Goal: Obtain resource: Download file/media

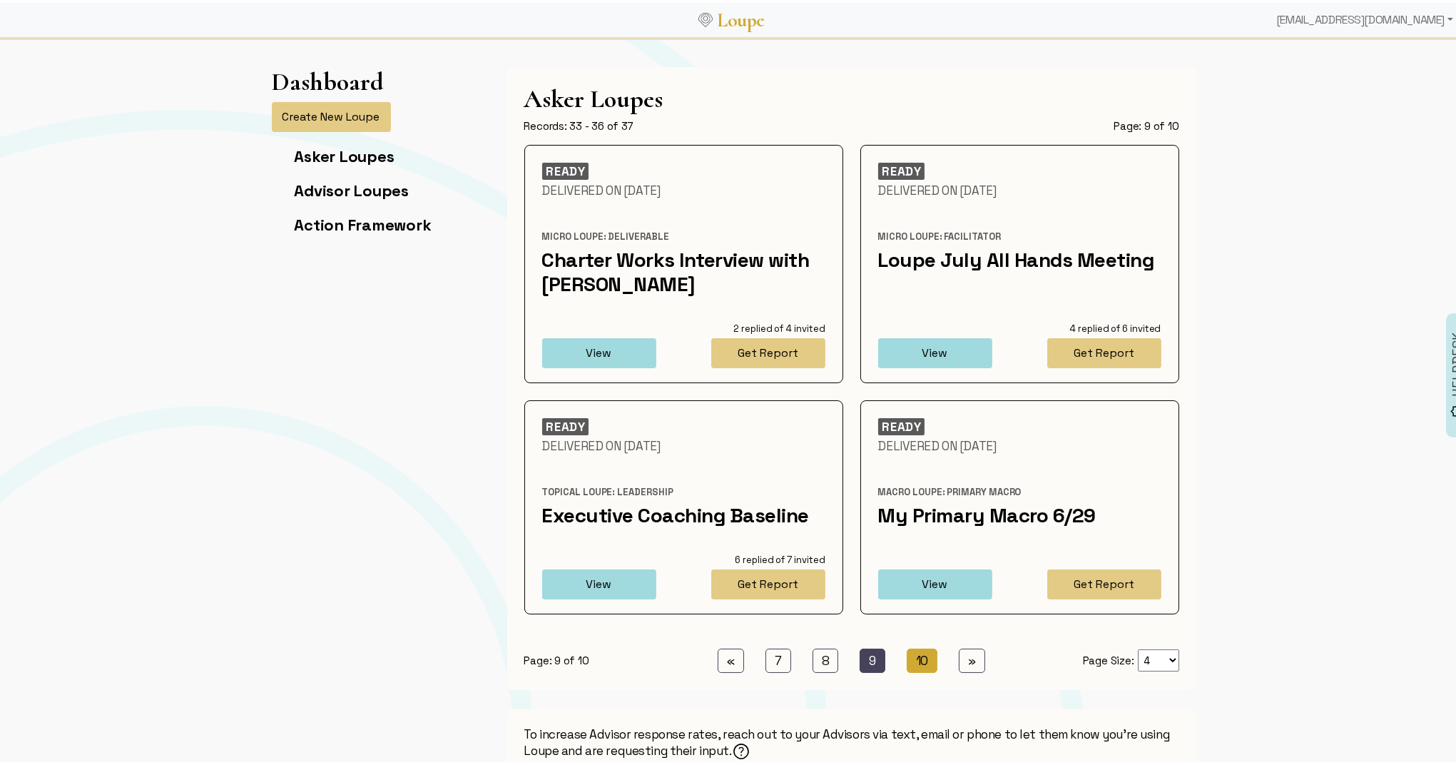
click at [915, 653] on link "10 (current)" at bounding box center [922, 658] width 31 height 24
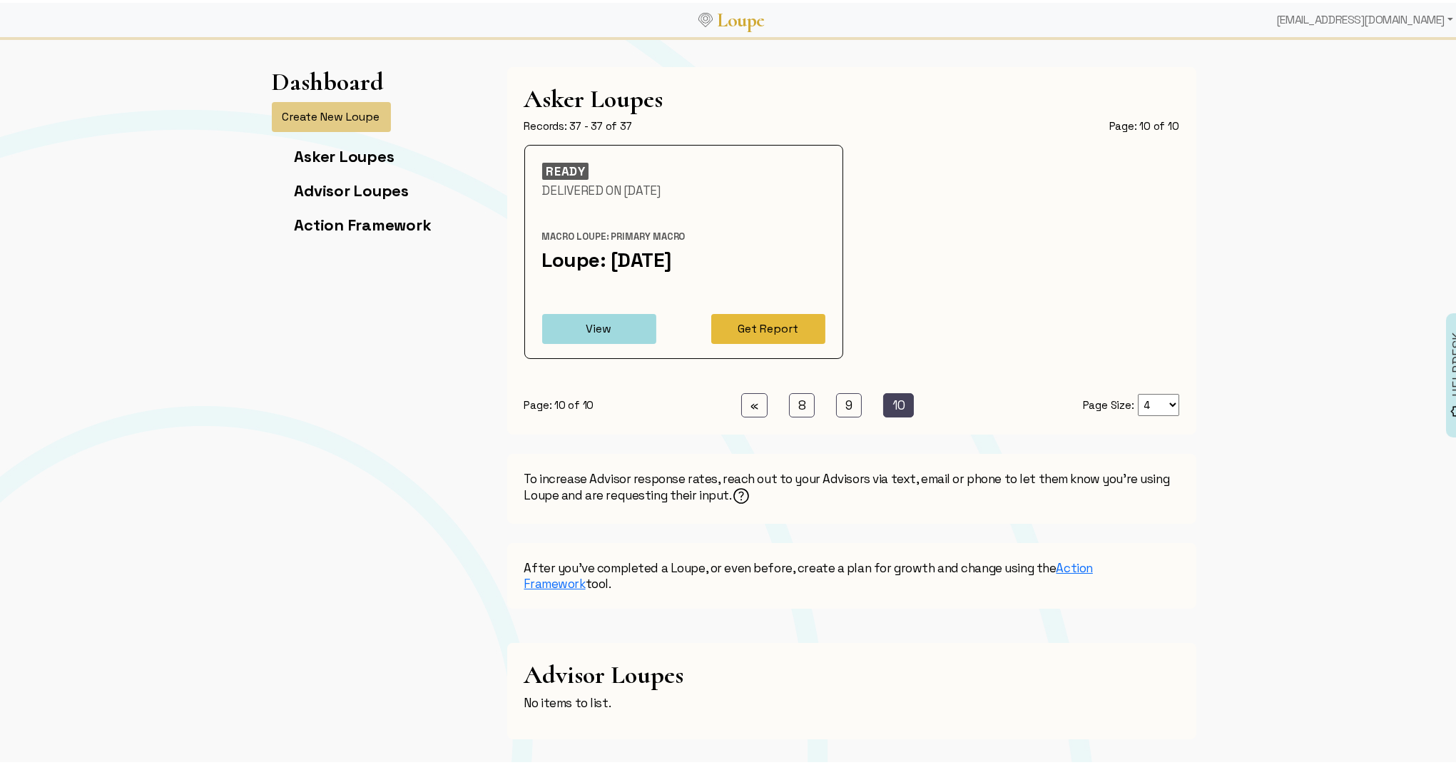
click at [777, 325] on button "Get Report" at bounding box center [768, 326] width 114 height 30
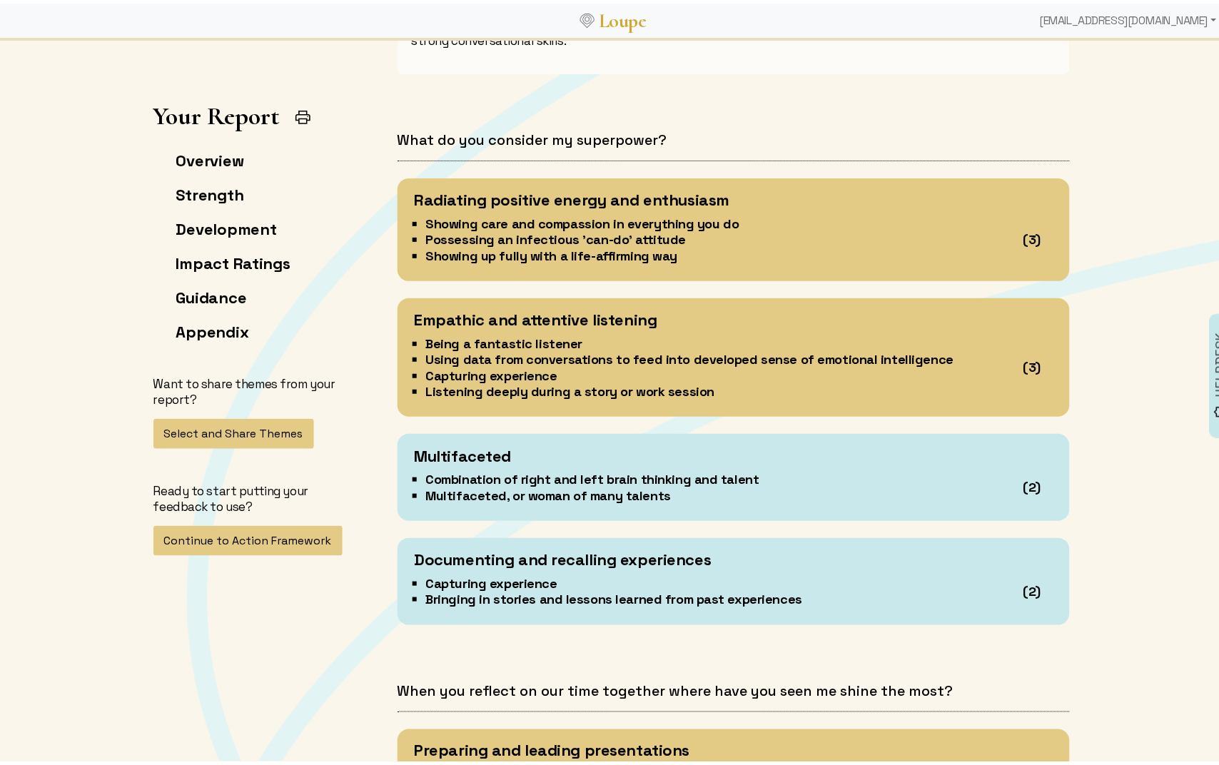
scroll to position [1339, 0]
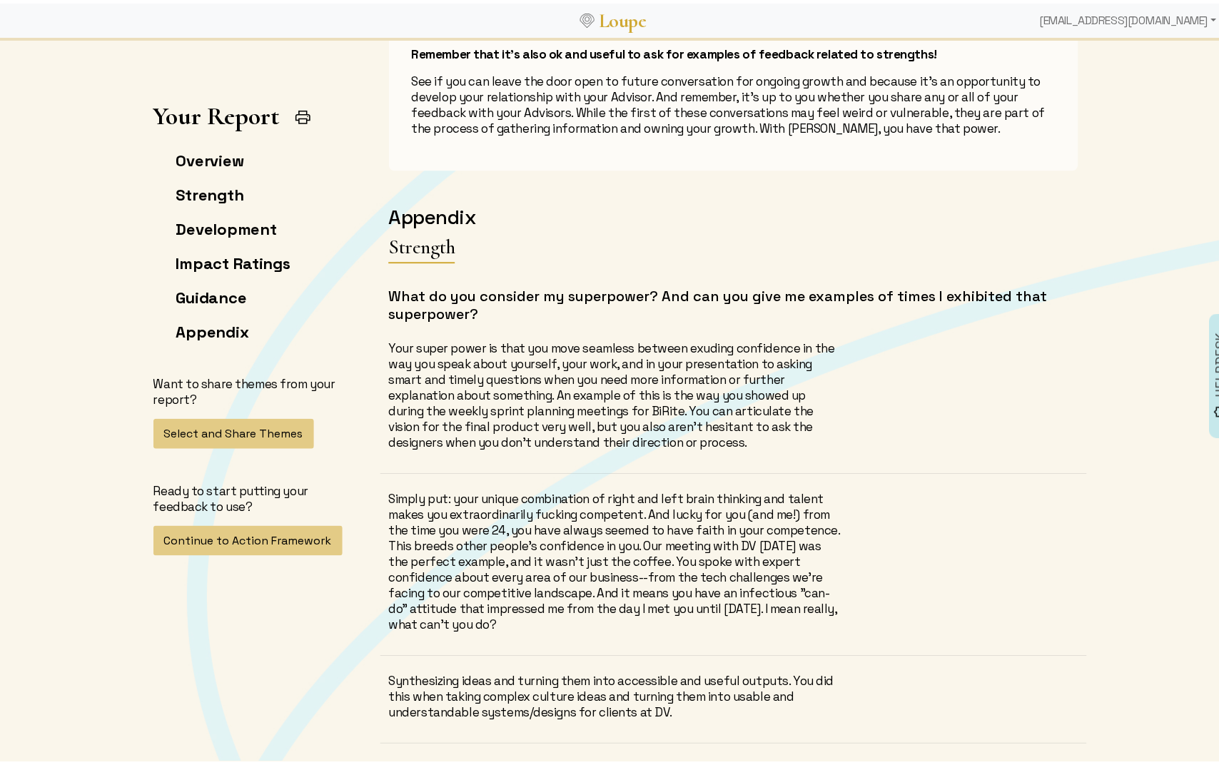
scroll to position [6351, 0]
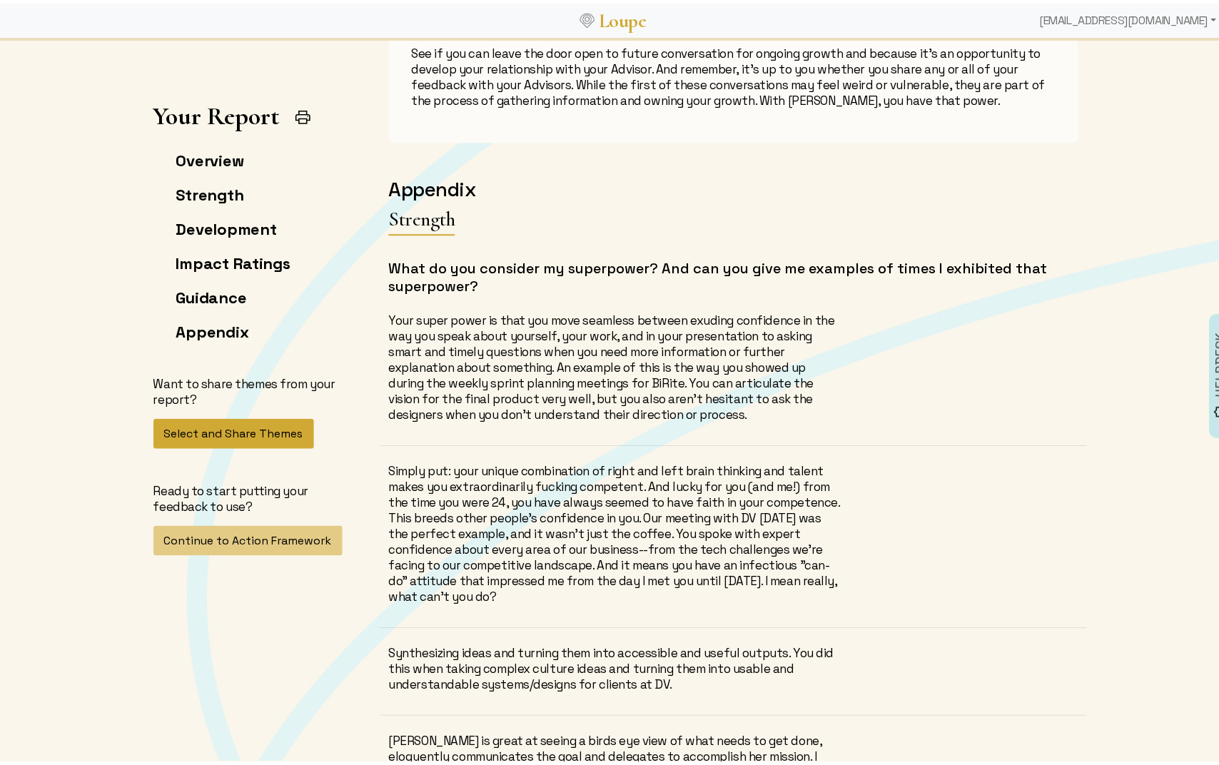
click at [264, 429] on button "Select and Share Themes" at bounding box center [233, 430] width 161 height 30
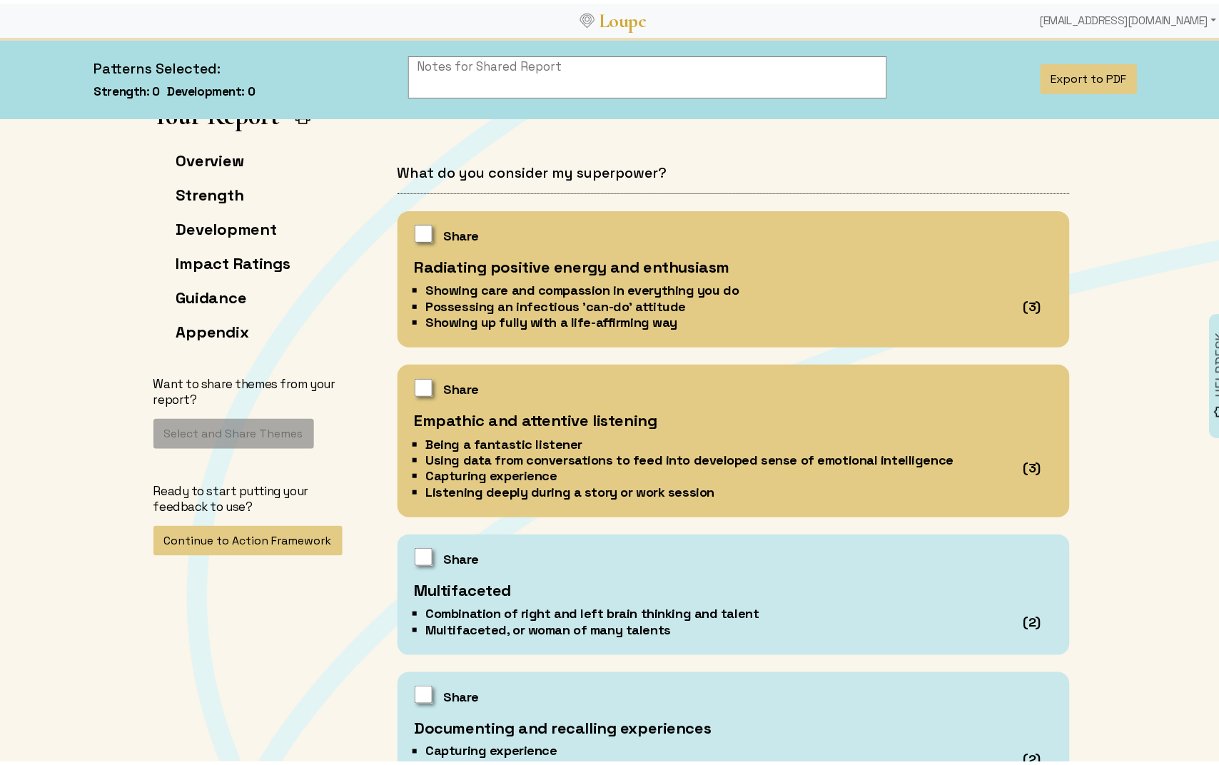
scroll to position [1292, 0]
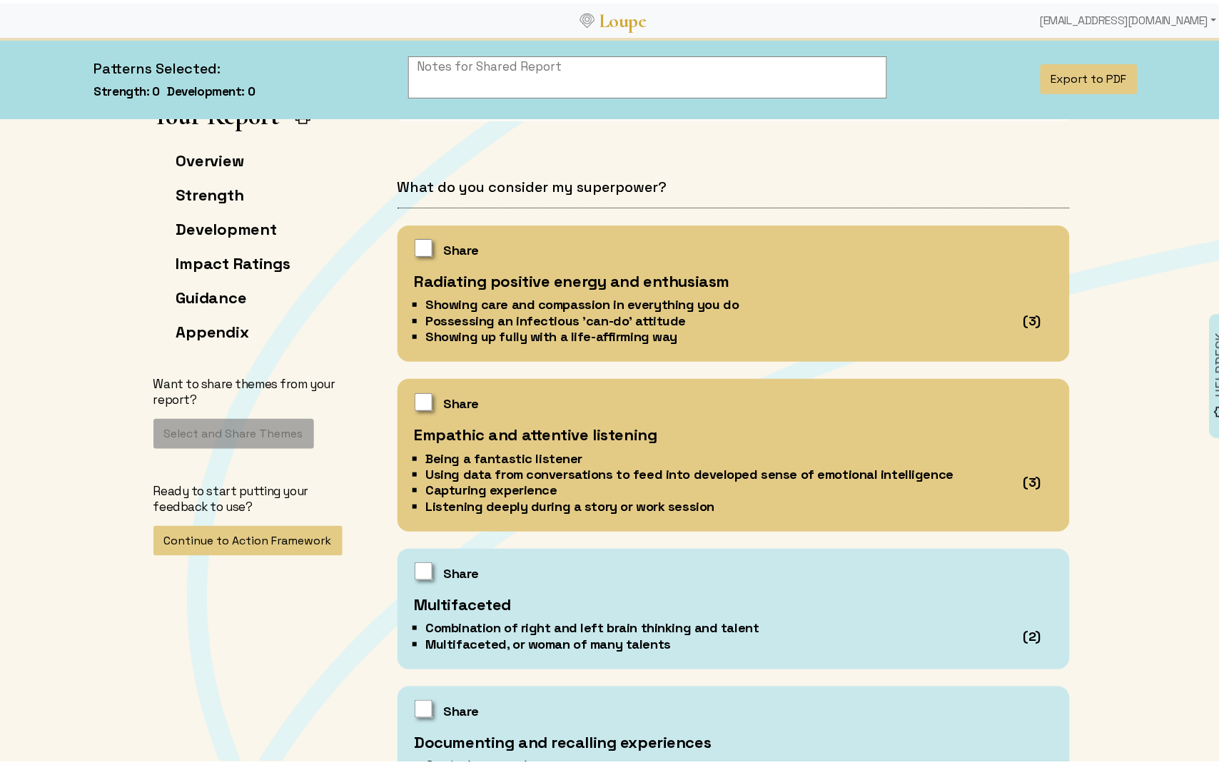
click at [415, 241] on input "checkbox" at bounding box center [424, 244] width 18 height 18
checkbox input "true"
click at [417, 394] on input "checkbox" at bounding box center [424, 399] width 18 height 18
checkbox input "true"
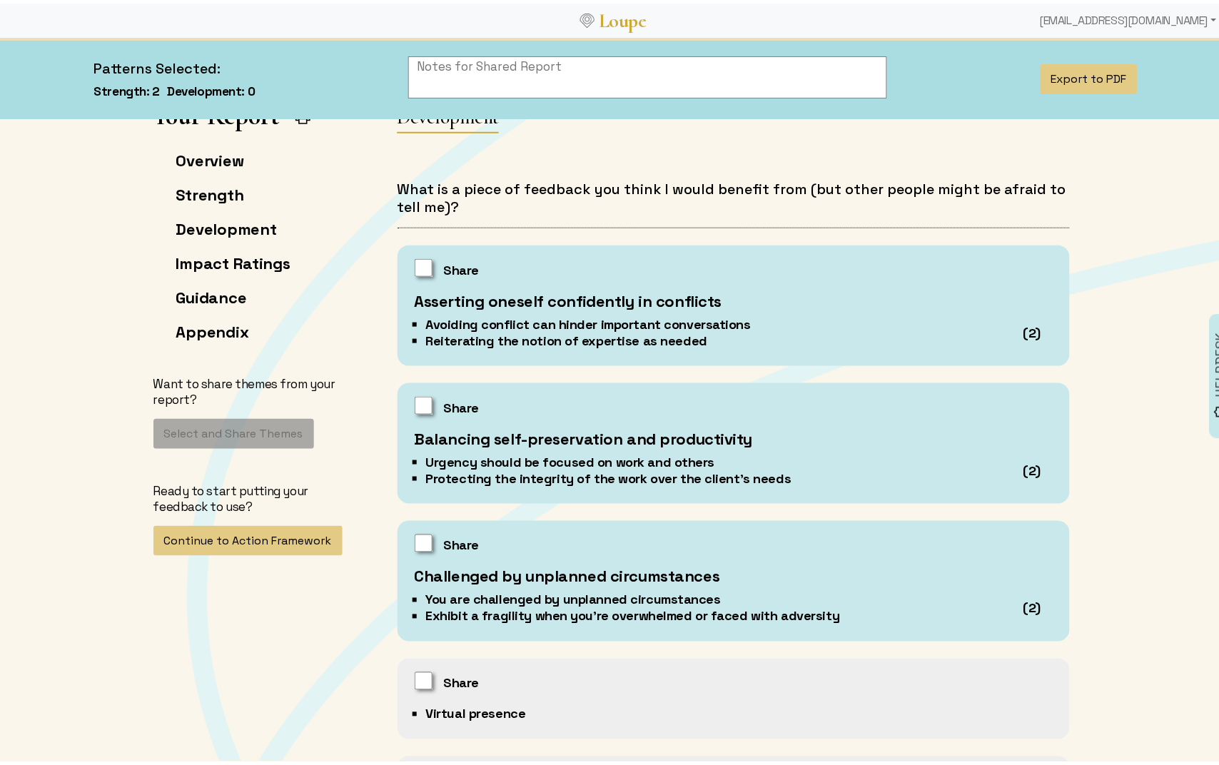
scroll to position [3063, 0]
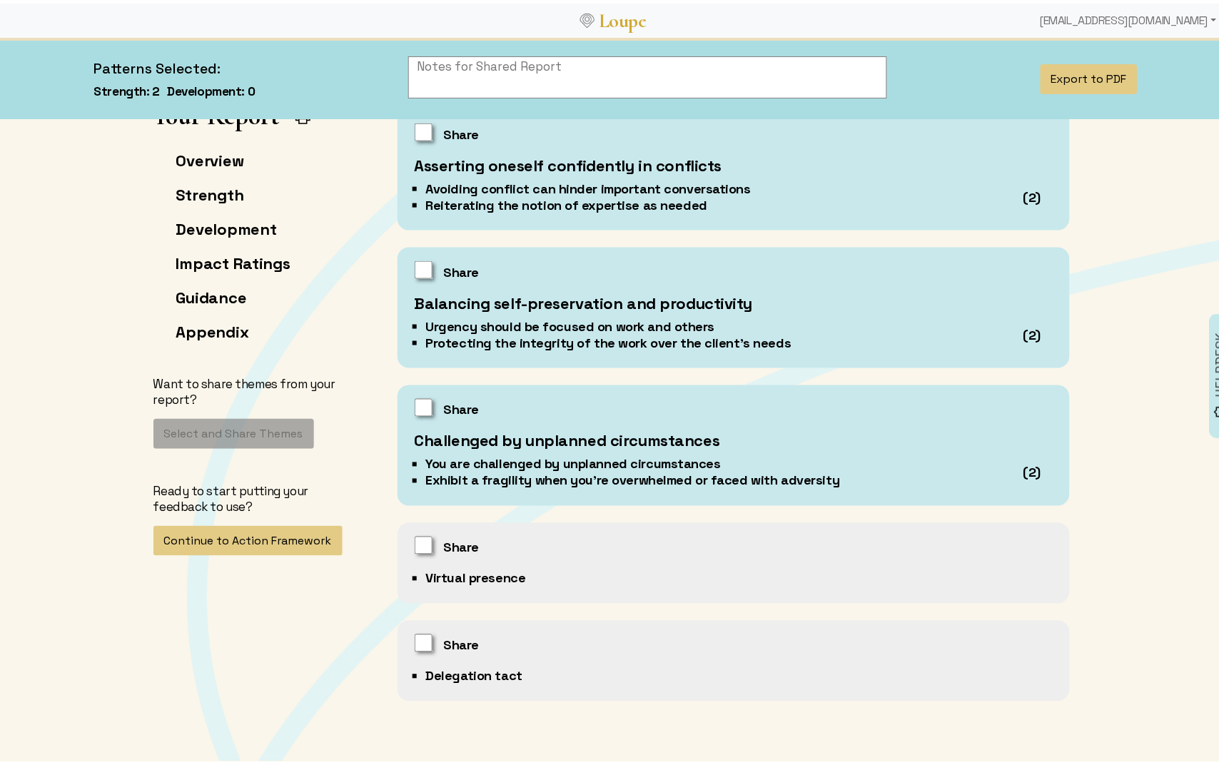
click at [415, 408] on input "checkbox" at bounding box center [424, 404] width 18 height 18
checkbox input "true"
click at [417, 539] on input "checkbox" at bounding box center [424, 542] width 18 height 18
checkbox input "true"
click at [1070, 80] on button "Export to PDF" at bounding box center [1088, 76] width 97 height 30
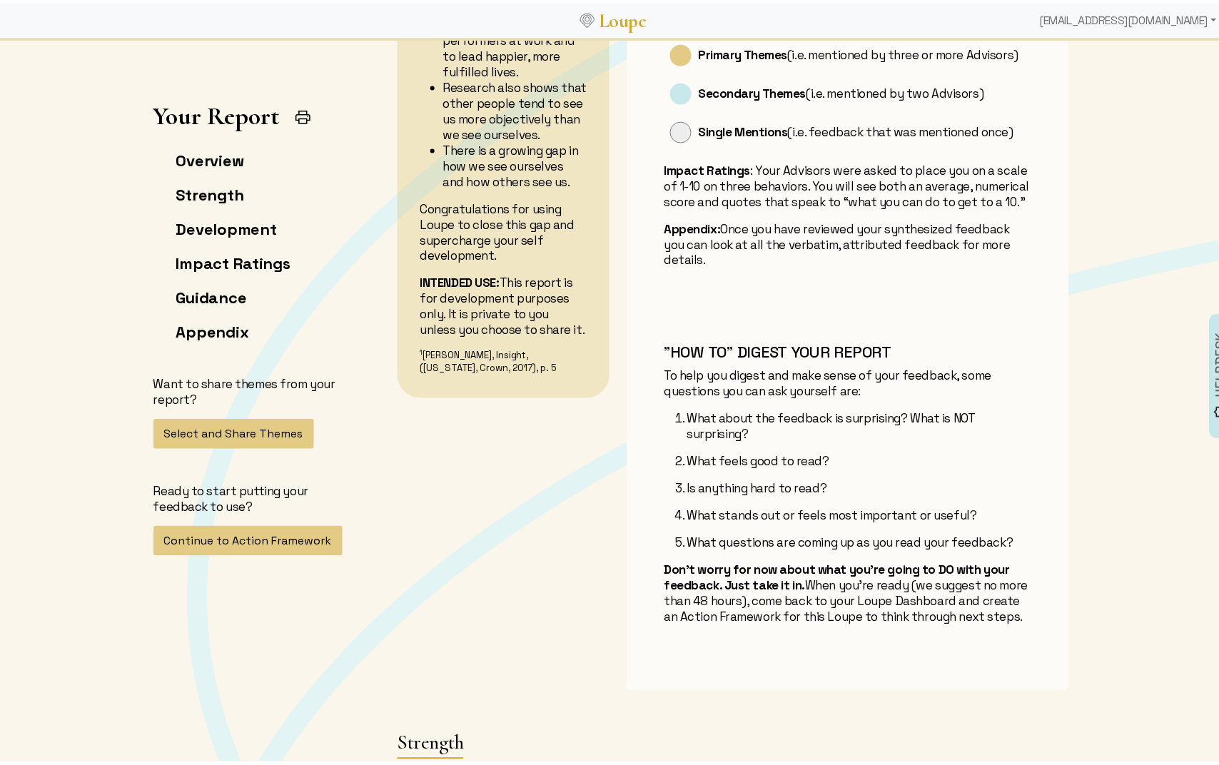
scroll to position [310, 0]
